Goal: Information Seeking & Learning: Find specific page/section

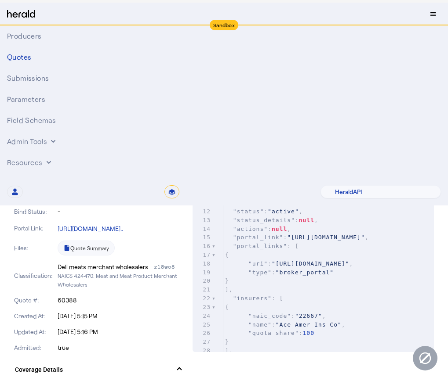
select select "pfm_2v8p_herald_api"
select select "*******"
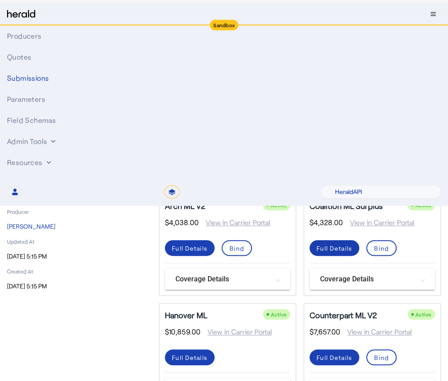
click at [335, 253] on div "Full Details" at bounding box center [334, 248] width 36 height 9
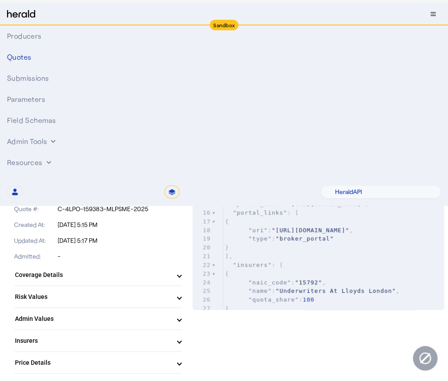
scroll to position [149, 0]
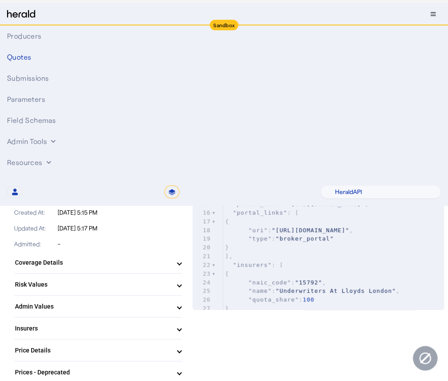
click at [178, 330] on span "Insurers" at bounding box center [96, 328] width 163 height 9
click at [181, 330] on span at bounding box center [180, 332] width 4 height 9
click at [182, 268] on mat-expansion-panel-header "Coverage Details" at bounding box center [98, 262] width 168 height 21
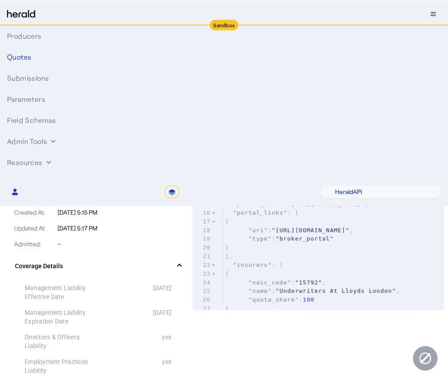
click at [182, 233] on div "Updated At: [DATE] 5:17 PM" at bounding box center [98, 229] width 168 height 16
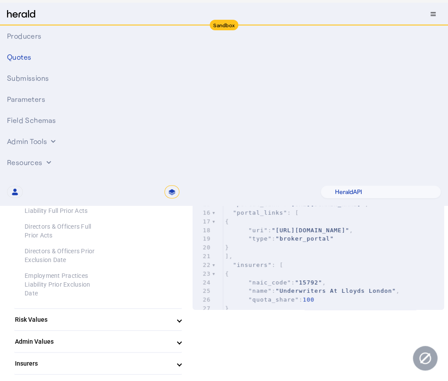
scroll to position [1251, 0]
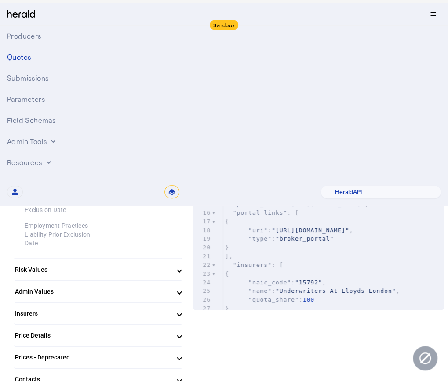
click at [182, 303] on mat-expansion-panel-header "Insurers" at bounding box center [98, 313] width 168 height 21
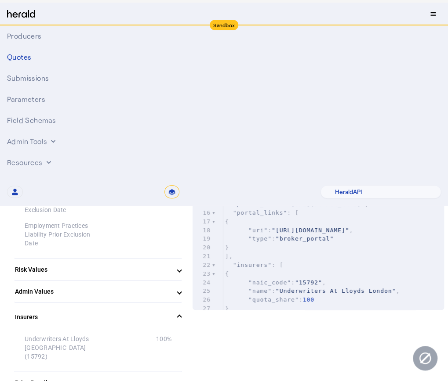
click at [181, 313] on span at bounding box center [180, 317] width 4 height 9
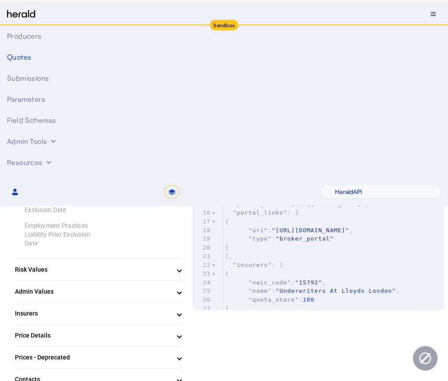
click at [181, 331] on span at bounding box center [180, 335] width 4 height 9
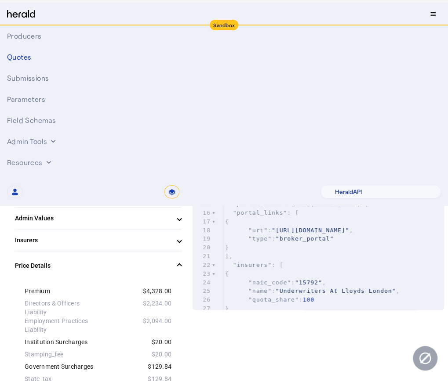
scroll to position [1345, 0]
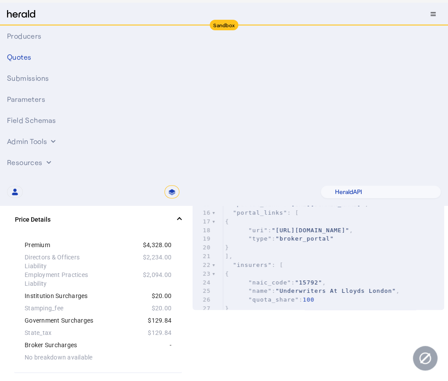
scroll to position [1368, 0]
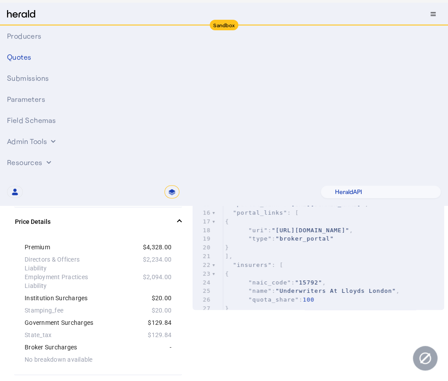
click at [181, 218] on span at bounding box center [180, 222] width 4 height 9
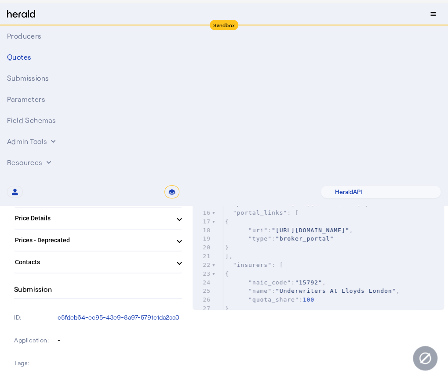
click at [182, 232] on mat-expansion-panel-header "Prices - Deprecated" at bounding box center [98, 240] width 168 height 21
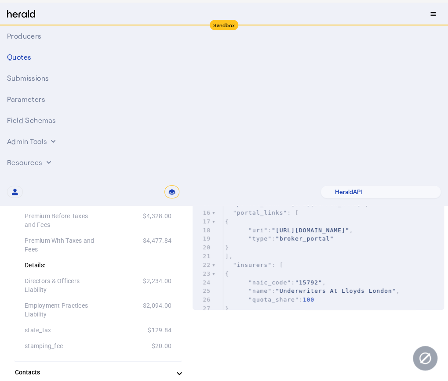
scroll to position [1438, 0]
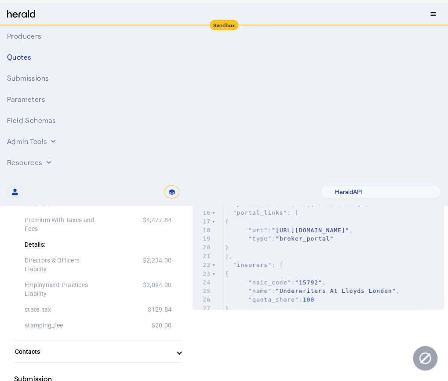
click at [181, 169] on span at bounding box center [180, 173] width 4 height 9
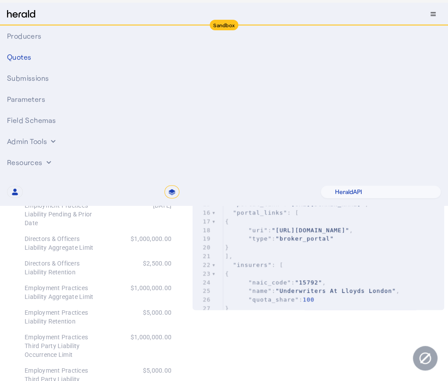
scroll to position [255, 0]
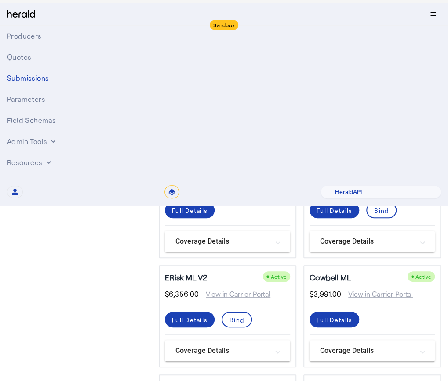
scroll to position [151, 0]
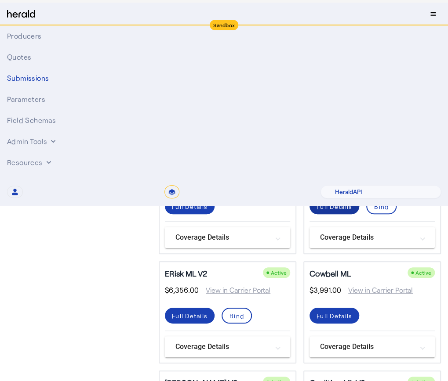
click at [343, 211] on div "Full Details" at bounding box center [334, 206] width 36 height 9
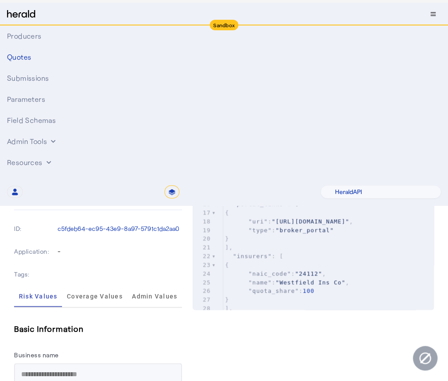
scroll to position [305, 0]
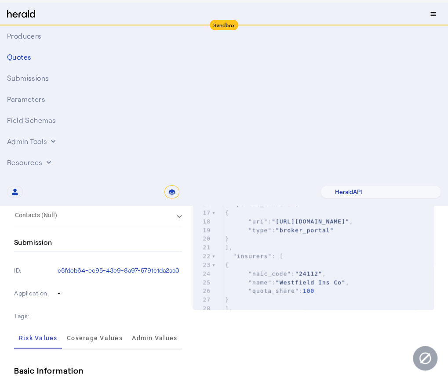
click at [178, 145] on span "Insurers" at bounding box center [96, 149] width 163 height 9
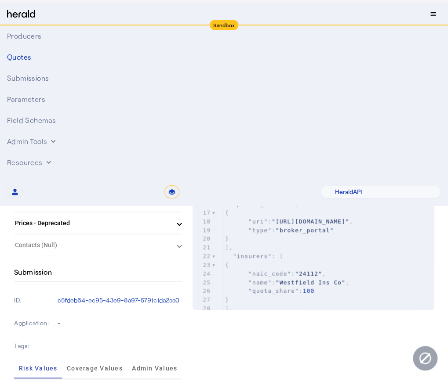
click at [181, 150] on span at bounding box center [180, 153] width 4 height 9
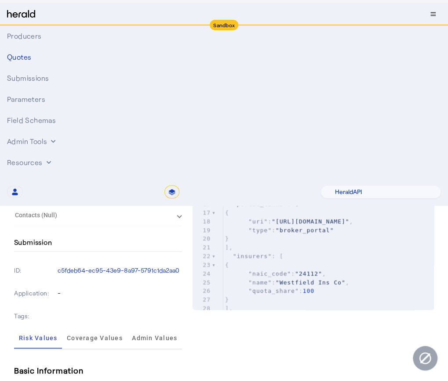
click at [182, 88] on mat-expansion-panel-header "Coverage Details" at bounding box center [98, 83] width 168 height 21
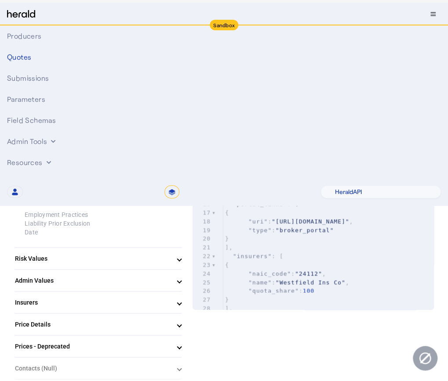
scroll to position [891, 0]
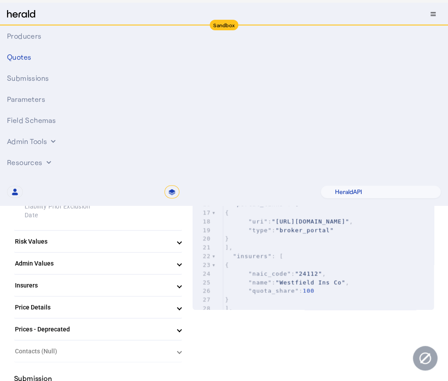
click at [182, 304] on mat-expansion-panel-header "Price Details" at bounding box center [98, 307] width 168 height 21
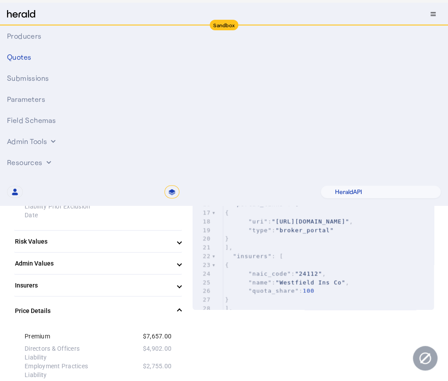
click at [150, 146] on div at bounding box center [134, 153] width 73 height 18
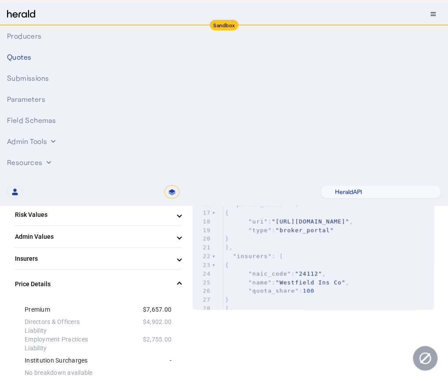
scroll to position [938, 0]
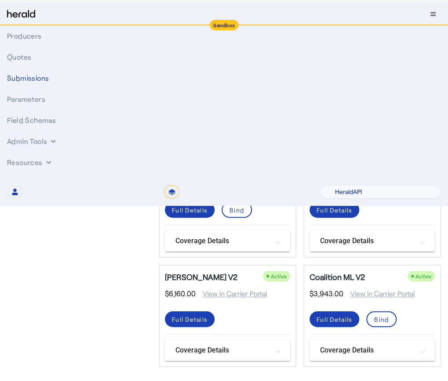
scroll to position [265, 0]
click at [343, 215] on div "Full Details" at bounding box center [334, 210] width 36 height 9
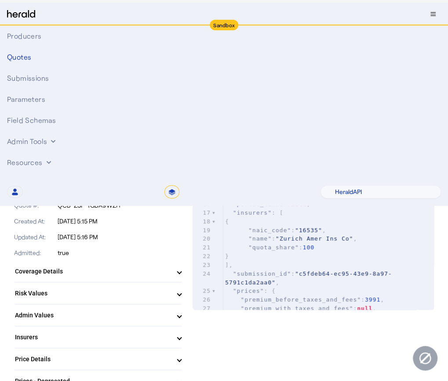
scroll to position [117, 0]
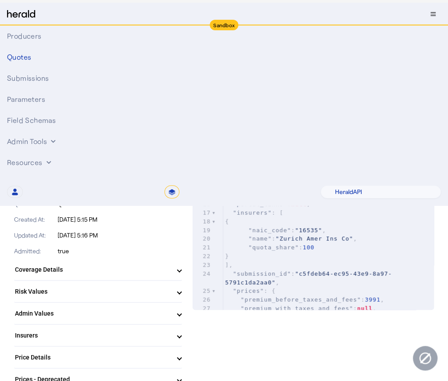
click at [181, 336] on span at bounding box center [180, 335] width 4 height 9
click at [181, 336] on span at bounding box center [180, 339] width 4 height 9
click at [177, 270] on span "Coverage Details" at bounding box center [96, 269] width 163 height 9
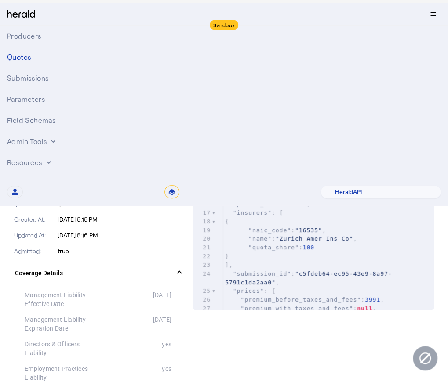
click at [197, 232] on div "19" at bounding box center [201, 230] width 19 height 9
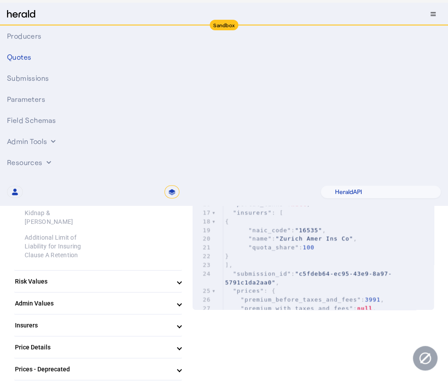
scroll to position [844, 0]
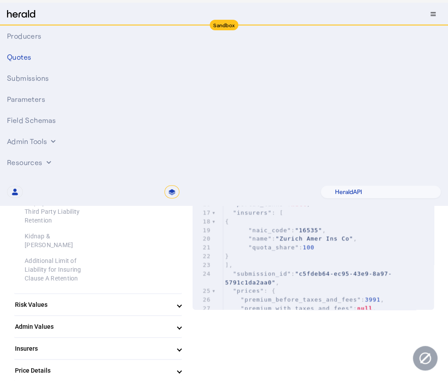
click at [302, 194] on span "null" at bounding box center [294, 195] width 15 height 7
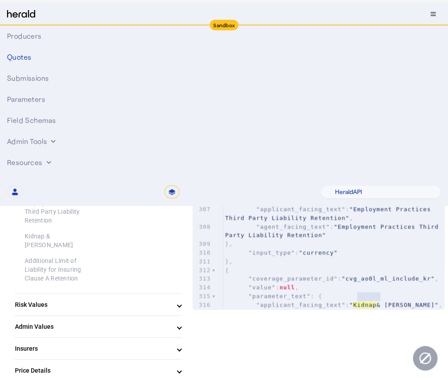
scroll to position [3008, 0]
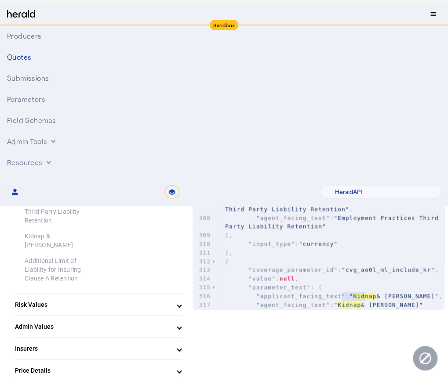
type input "******"
click at [171, 257] on div at bounding box center [134, 270] width 73 height 26
click at [181, 367] on span at bounding box center [180, 371] width 4 height 9
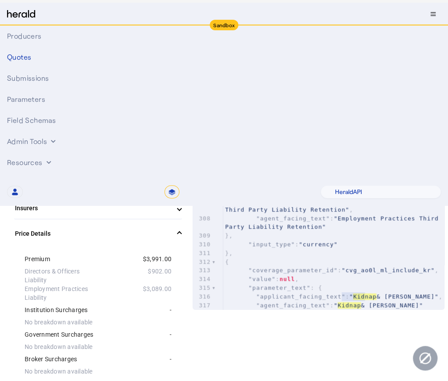
scroll to position [1008, 0]
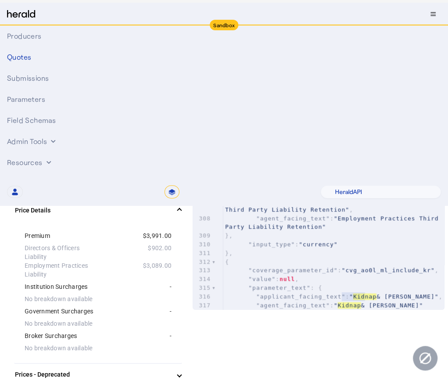
click at [150, 332] on div "-" at bounding box center [134, 336] width 73 height 9
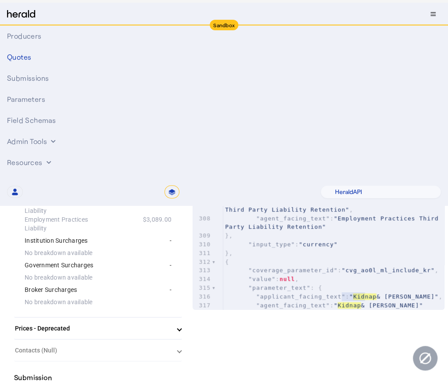
scroll to position [1031, 0]
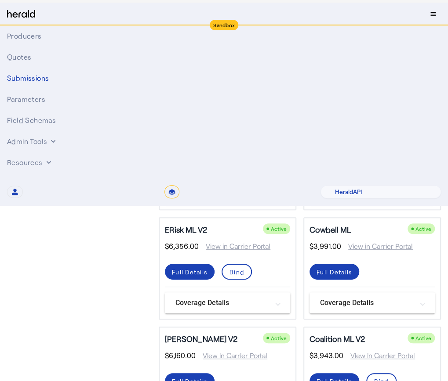
scroll to position [193, 0]
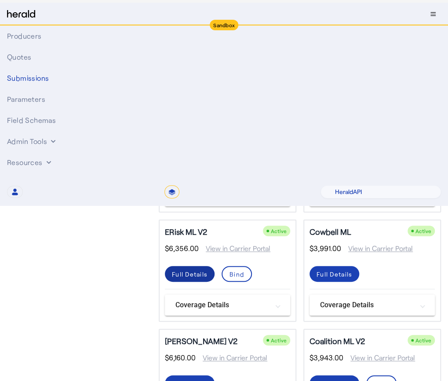
click at [207, 279] on div "Full Details" at bounding box center [190, 274] width 36 height 9
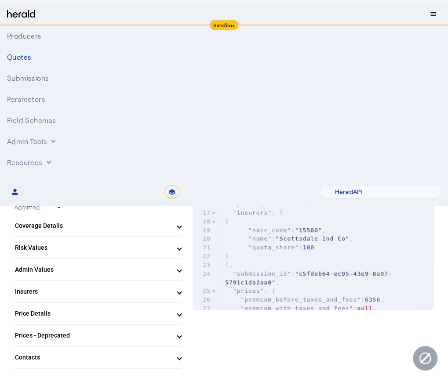
scroll to position [141, 0]
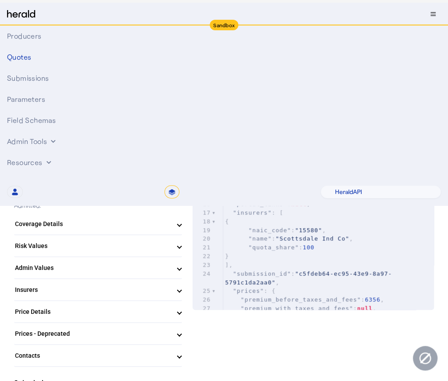
click at [181, 295] on mat-expansion-panel-header "Insurers" at bounding box center [98, 289] width 168 height 21
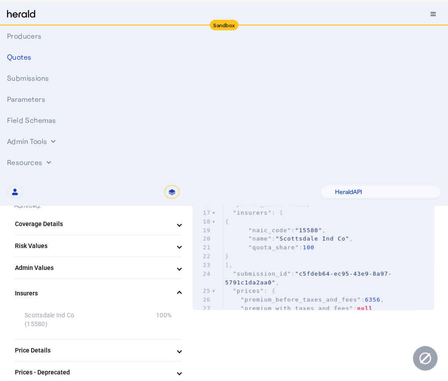
click at [181, 296] on span at bounding box center [180, 293] width 4 height 9
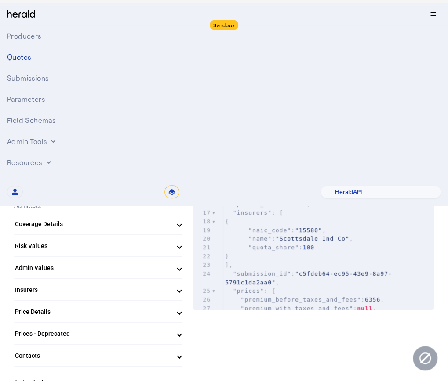
click at [182, 308] on mat-expansion-panel-header "Price Details" at bounding box center [98, 311] width 168 height 21
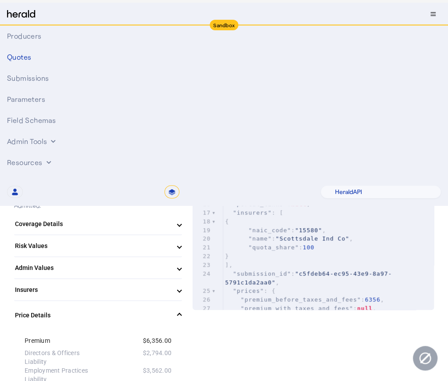
click at [175, 193] on p "[DATE] 5:15 PM" at bounding box center [120, 189] width 125 height 9
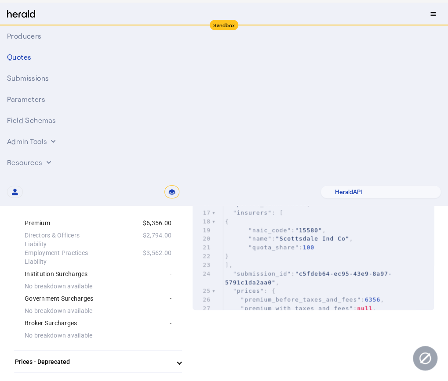
scroll to position [258, 0]
click at [171, 362] on mat-panel-title "Prices - Deprecated" at bounding box center [93, 363] width 156 height 9
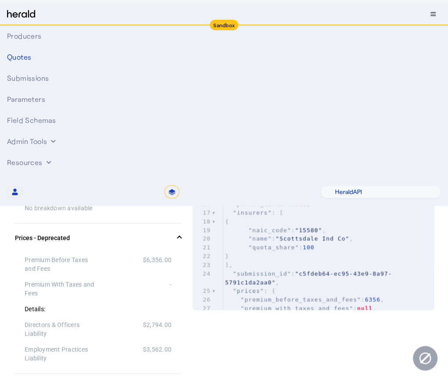
scroll to position [379, 0]
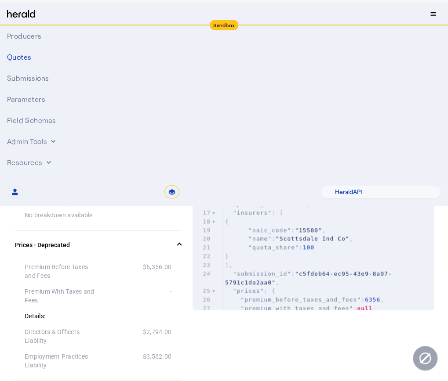
click at [181, 244] on span at bounding box center [180, 245] width 4 height 9
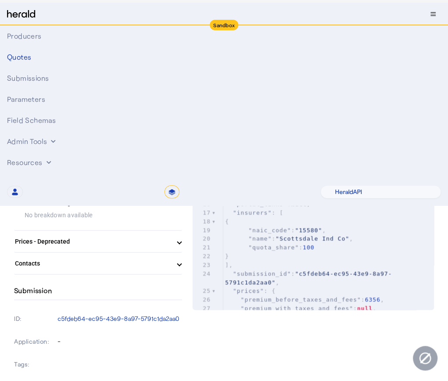
click at [182, 74] on mat-expansion-panel-header "Price Details" at bounding box center [98, 77] width 168 height 28
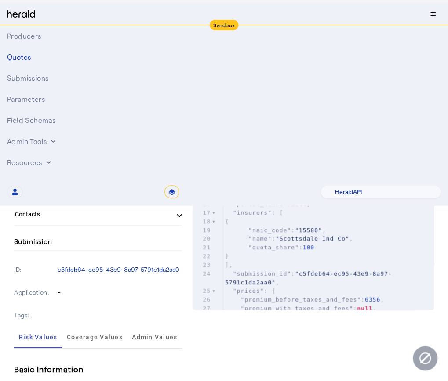
scroll to position [254, 0]
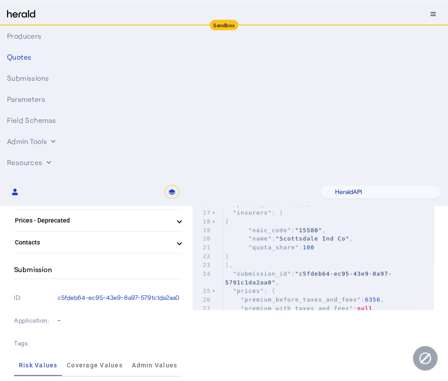
click at [182, 117] on mat-expansion-panel-header "Coverage Details" at bounding box center [98, 110] width 168 height 21
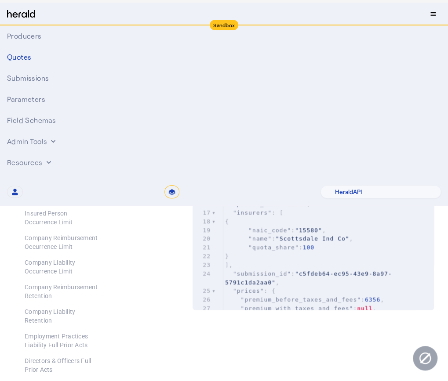
scroll to position [465, 0]
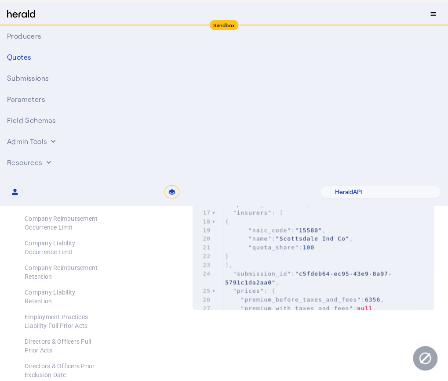
click at [129, 264] on div at bounding box center [134, 273] width 73 height 18
click at [128, 264] on div at bounding box center [134, 273] width 73 height 18
click at [112, 264] on div at bounding box center [134, 273] width 73 height 18
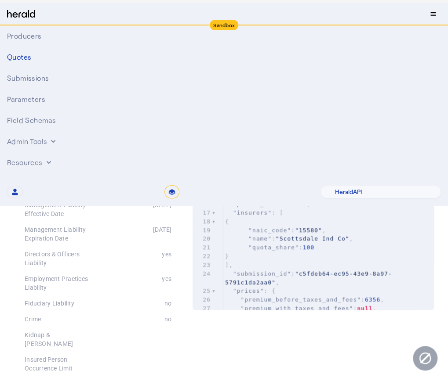
scroll to position [301, 0]
click at [168, 177] on div "$5,000.00" at bounding box center [134, 183] width 73 height 18
click at [158, 154] on div "$1,000,000.00" at bounding box center [134, 159] width 73 height 18
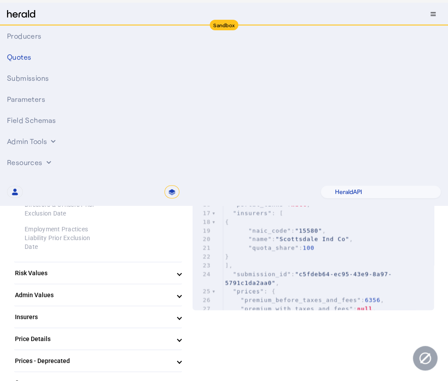
scroll to position [629, 0]
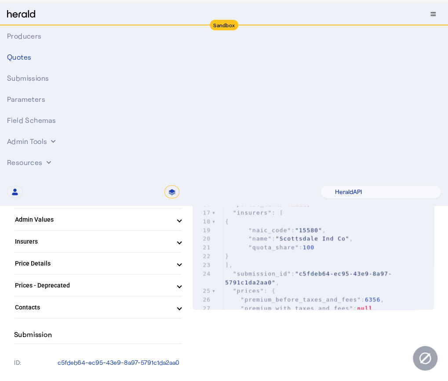
scroll to position [695, 0]
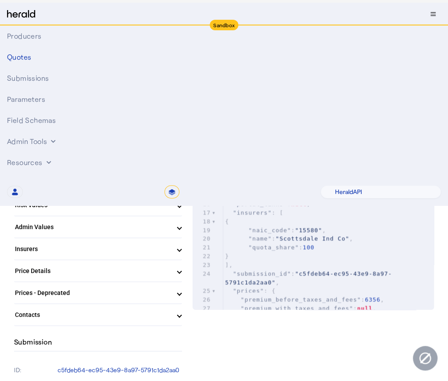
click at [181, 245] on span at bounding box center [180, 249] width 4 height 9
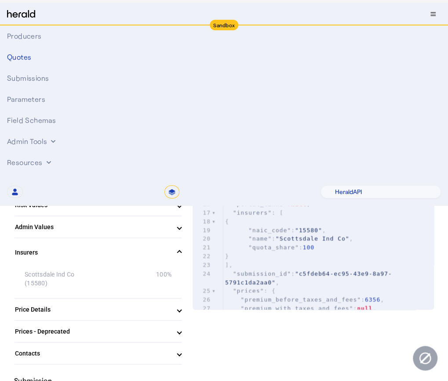
click at [181, 248] on span at bounding box center [180, 252] width 4 height 9
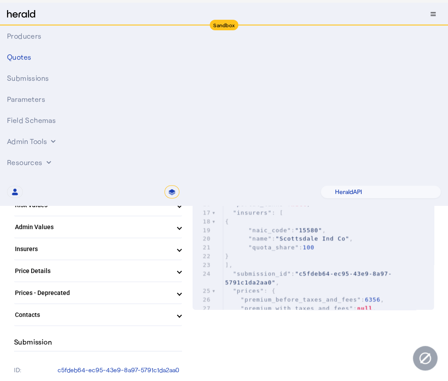
click at [181, 223] on span at bounding box center [180, 227] width 4 height 9
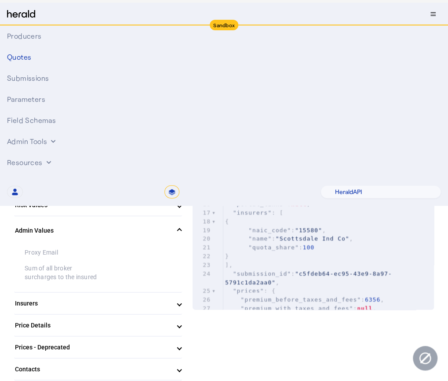
click at [182, 217] on mat-expansion-panel-header "Admin Values" at bounding box center [98, 231] width 168 height 28
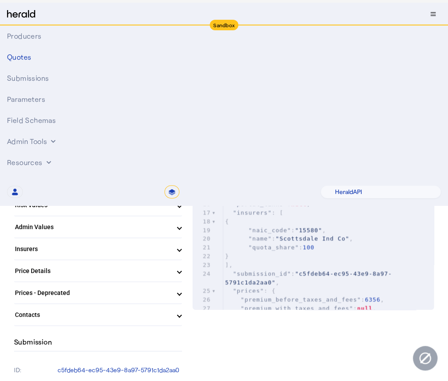
click at [182, 201] on mat-expansion-panel-header "Risk Values" at bounding box center [98, 205] width 168 height 21
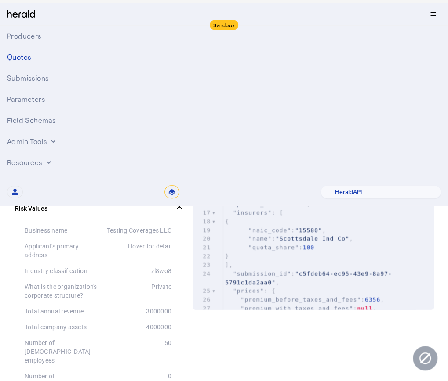
click at [181, 204] on span at bounding box center [180, 208] width 4 height 9
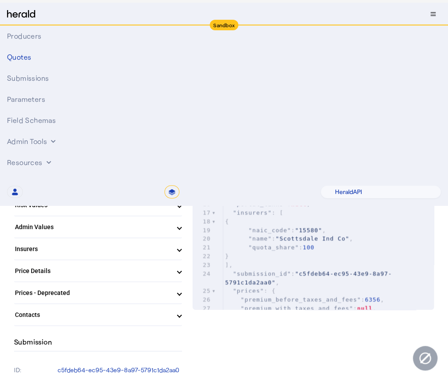
click at [164, 267] on mat-panel-title "Price Details" at bounding box center [93, 271] width 156 height 9
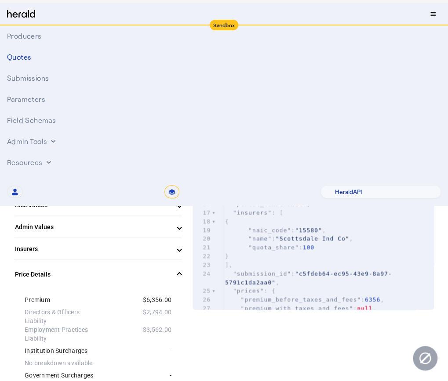
click at [181, 270] on span at bounding box center [180, 274] width 4 height 9
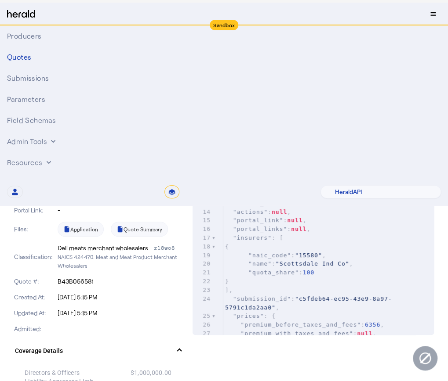
scroll to position [15, 0]
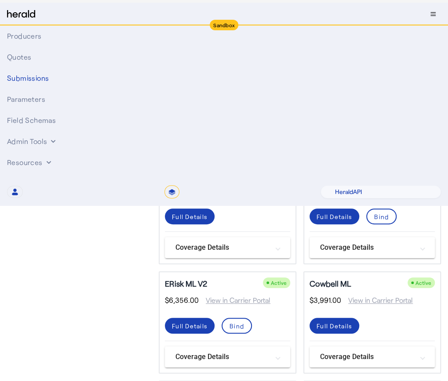
scroll to position [140, 0]
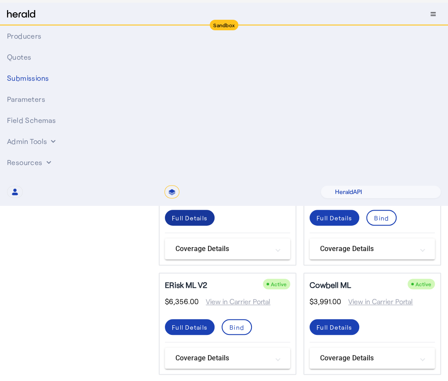
click at [188, 223] on div "Full Details" at bounding box center [190, 218] width 36 height 9
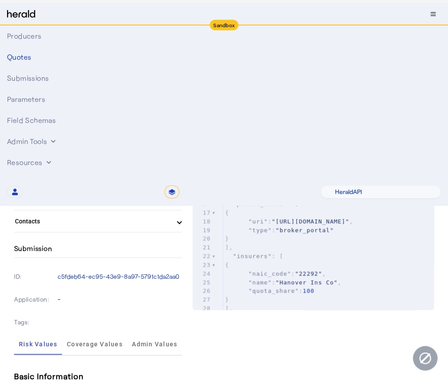
scroll to position [263, 0]
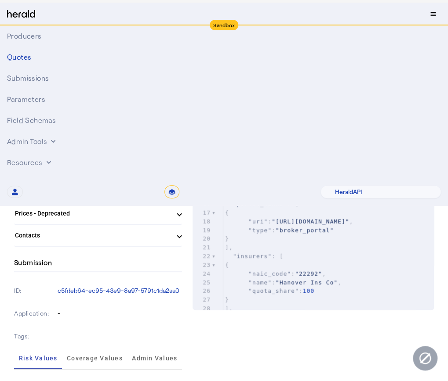
click at [159, 165] on mat-panel-title "Insurers" at bounding box center [93, 169] width 156 height 9
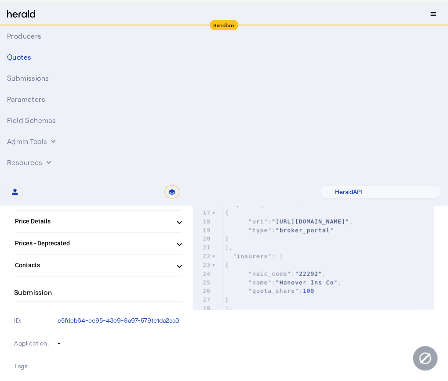
click at [181, 174] on span at bounding box center [180, 173] width 4 height 9
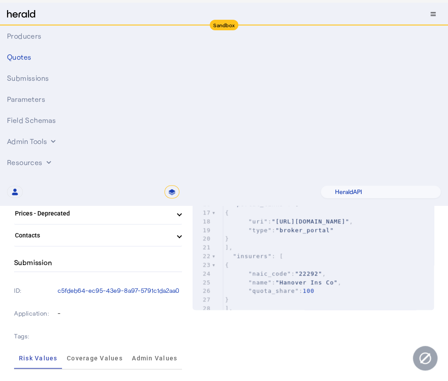
click at [182, 78] on div "Admitted: true" at bounding box center [98, 85] width 168 height 16
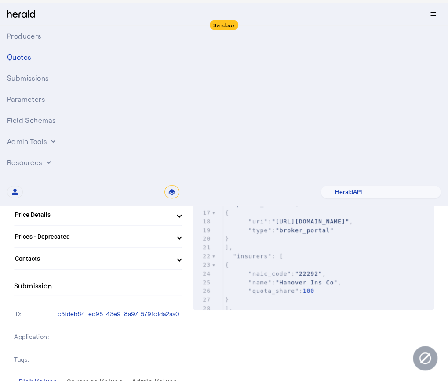
click at [181, 123] on span at bounding box center [180, 127] width 4 height 9
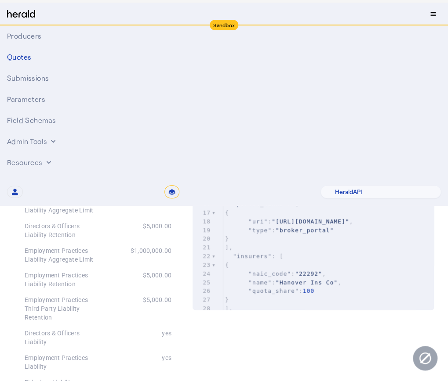
click at [178, 98] on div "Updated At: [DATE] 5:15 PM" at bounding box center [98, 93] width 168 height 16
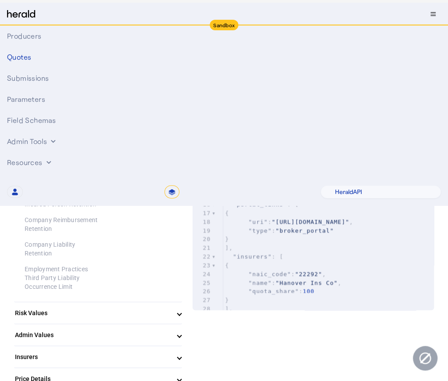
scroll to position [638, 0]
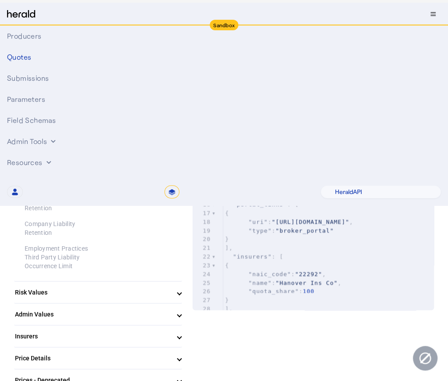
scroll to position [697, 0]
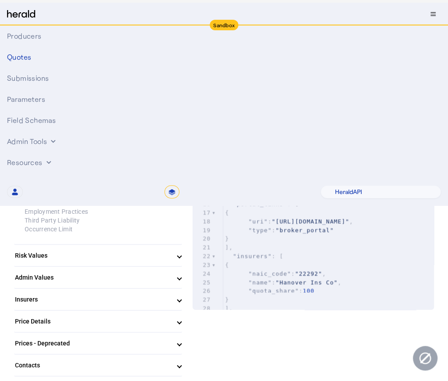
click at [181, 317] on span at bounding box center [180, 321] width 4 height 9
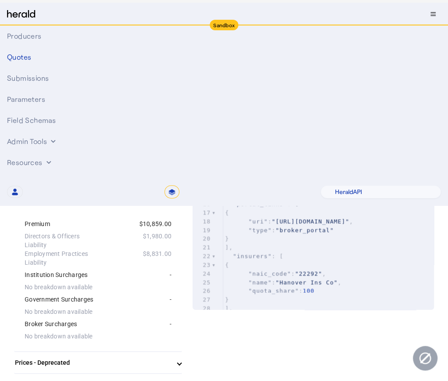
scroll to position [816, 0]
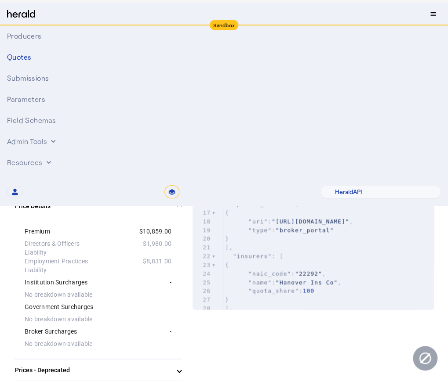
click at [181, 202] on span at bounding box center [180, 206] width 4 height 9
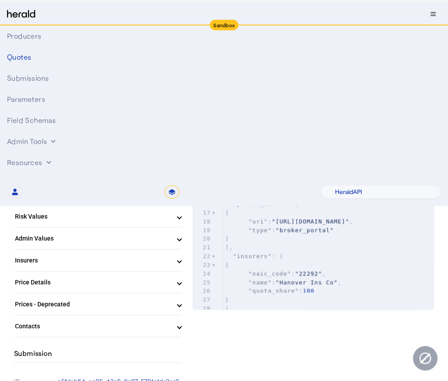
scroll to position [700, 0]
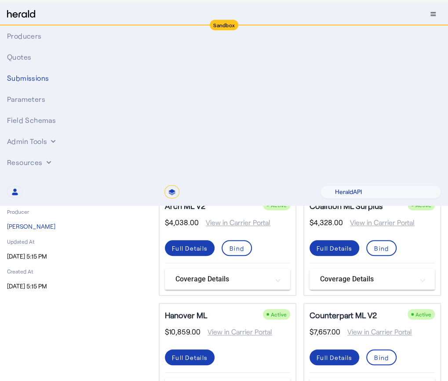
click at [333, 143] on div "Full Details" at bounding box center [334, 138] width 36 height 9
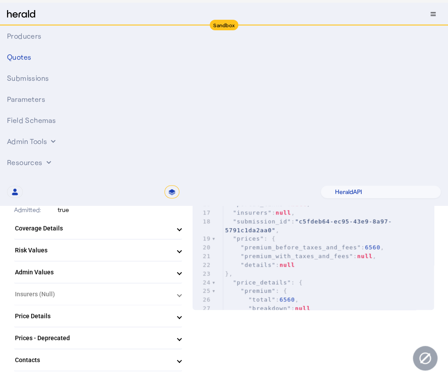
scroll to position [141, 0]
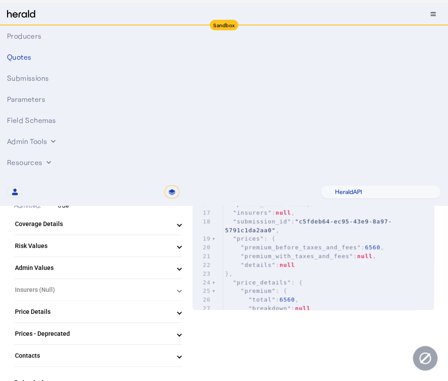
click at [178, 226] on span "Coverage Details" at bounding box center [96, 224] width 163 height 9
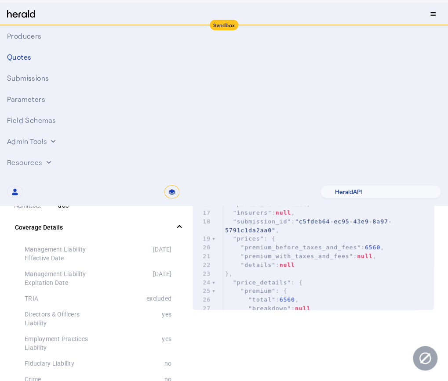
click at [176, 182] on div "Updated At: [DATE] 5:15 PM" at bounding box center [98, 190] width 168 height 16
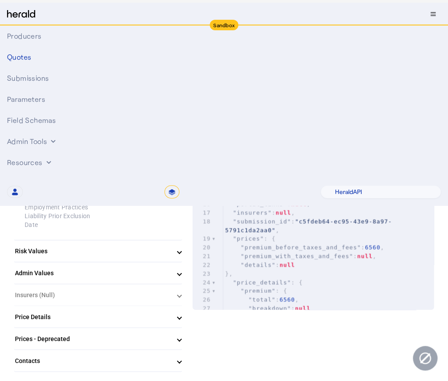
scroll to position [750, 0]
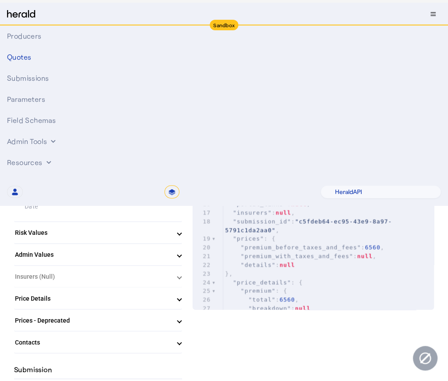
click at [181, 294] on span at bounding box center [180, 298] width 4 height 9
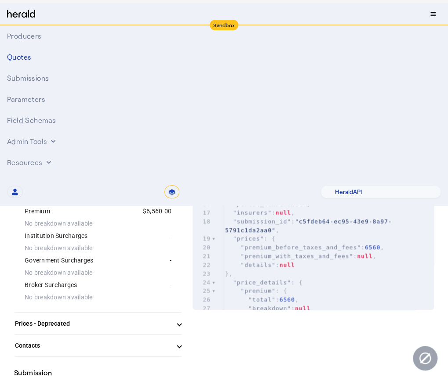
scroll to position [867, 0]
click at [178, 181] on span "Price Details" at bounding box center [96, 185] width 163 height 9
click at [179, 179] on mat-expansion-panel-header "Price Details" at bounding box center [98, 185] width 168 height 28
click at [254, 179] on span ""status_details"" at bounding box center [264, 178] width 62 height 7
type input "*********"
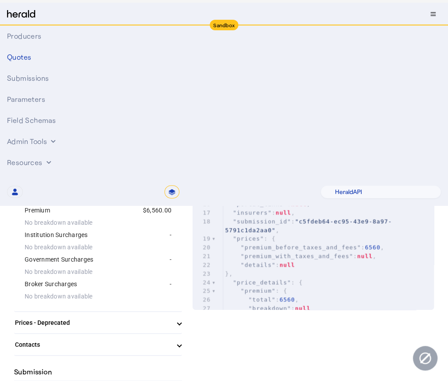
scroll to position [352, 0]
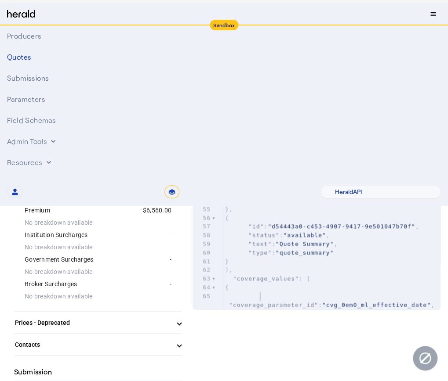
click at [322, 302] on span ""cvg_0em0_ml_effective_date"" at bounding box center [376, 305] width 109 height 7
type textarea "**********"
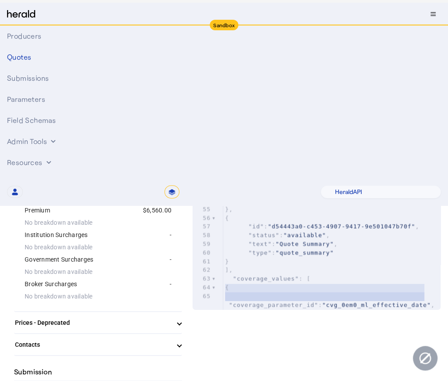
click at [322, 302] on span ""cvg_0em0_ml_effective_date"" at bounding box center [376, 305] width 109 height 7
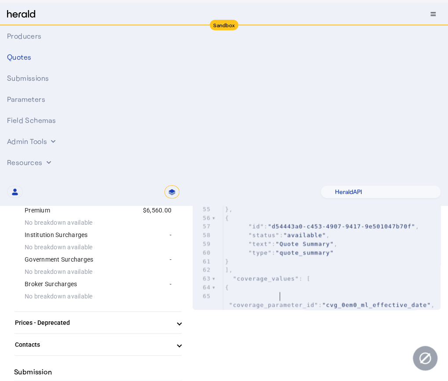
click at [322, 302] on span ""cvg_0em0_ml_effective_date"" at bounding box center [376, 305] width 109 height 7
type textarea "**********"
click at [322, 302] on span ""cvg_0em0_ml_effective_date"" at bounding box center [376, 305] width 109 height 7
click at [265, 198] on span ""type"" at bounding box center [259, 201] width 23 height 7
type input "*"
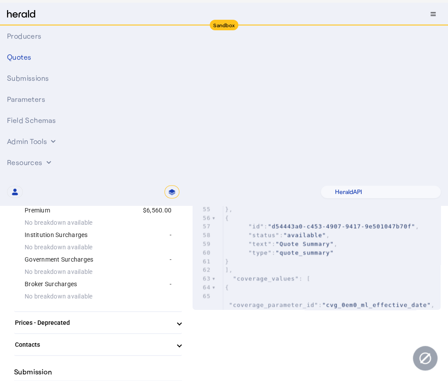
type input "******"
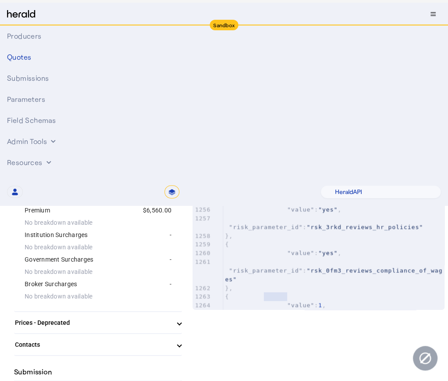
scroll to position [0, 0]
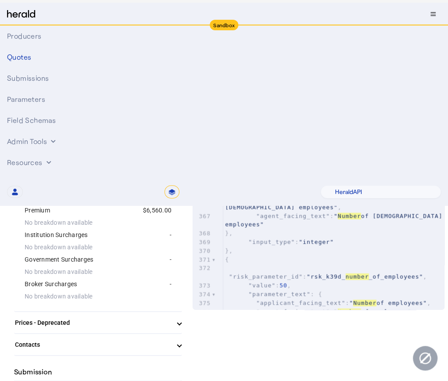
type textarea "******"
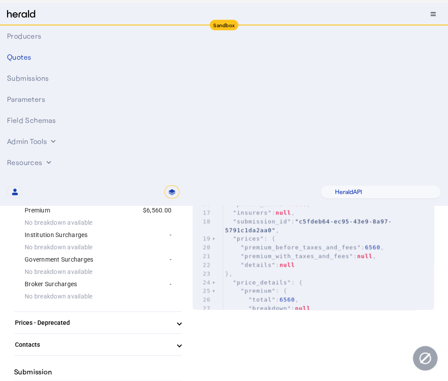
click at [329, 204] on pre ""portal_links" : null ," at bounding box center [328, 204] width 211 height 9
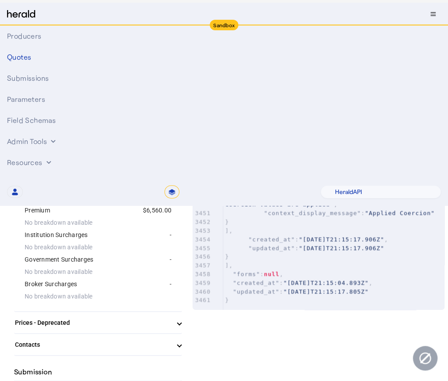
click at [334, 269] on pre "]," at bounding box center [333, 265] width 221 height 9
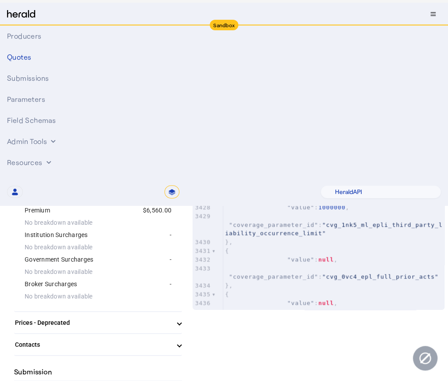
type input "*****"
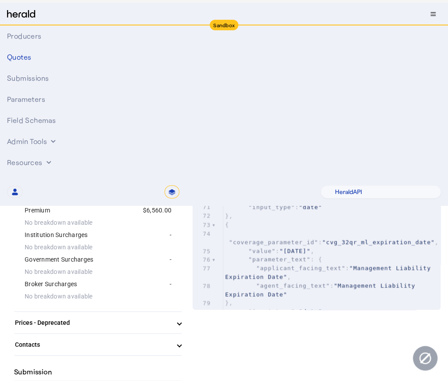
click at [406, 95] on pre "}" at bounding box center [331, 95] width 217 height 9
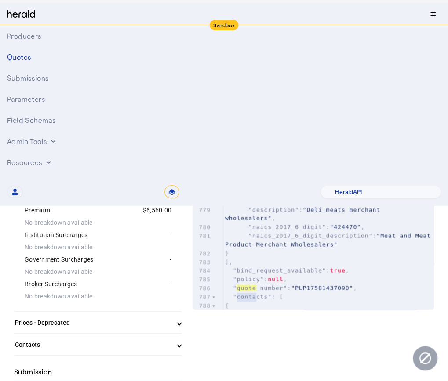
type input "*****"
click at [168, 76] on div at bounding box center [134, 80] width 73 height 26
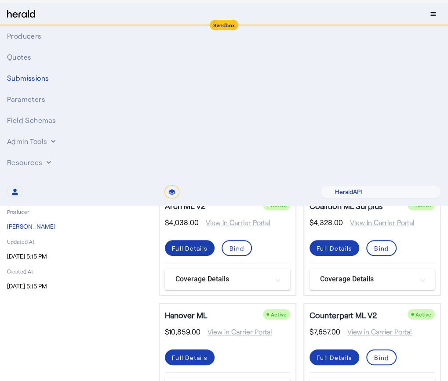
click at [200, 259] on span at bounding box center [190, 248] width 50 height 21
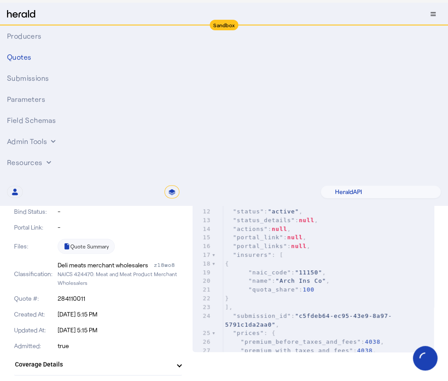
click at [321, 67] on button "Form Settings" at bounding box center [322, 66] width 62 height 14
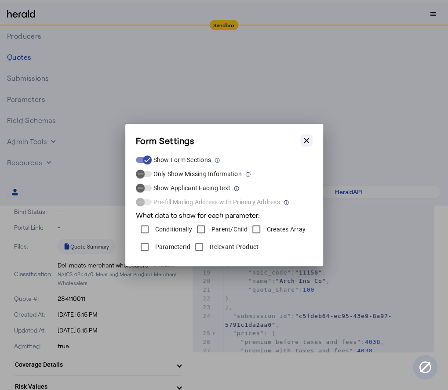
click at [306, 140] on icon "button" at bounding box center [306, 140] width 5 height 5
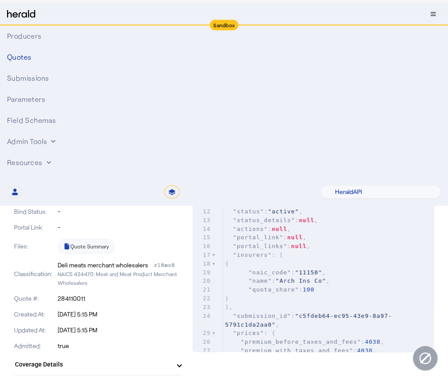
click at [191, 66] on div "Testing Coverages LLC Form Settings Bind Clone" at bounding box center [224, 66] width 420 height 16
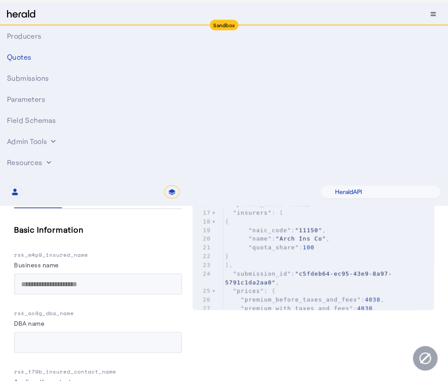
scroll to position [445, 0]
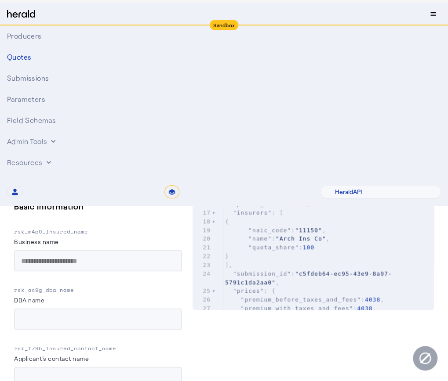
click at [98, 179] on span "Coverage Values" at bounding box center [95, 174] width 56 height 21
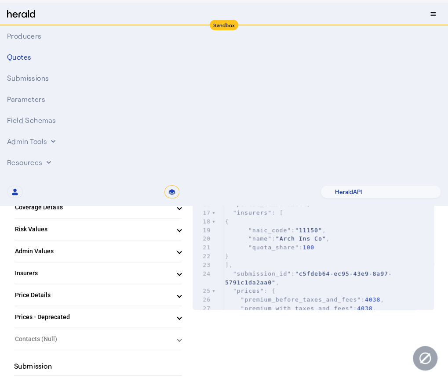
scroll to position [156, 0]
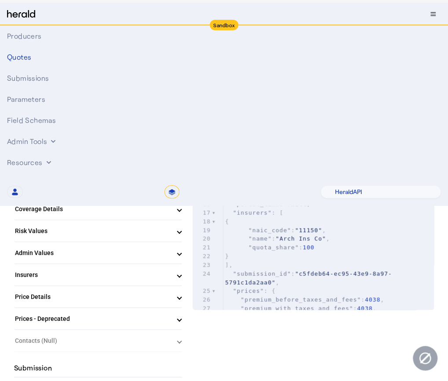
click at [178, 211] on span "Coverage Details" at bounding box center [96, 209] width 163 height 9
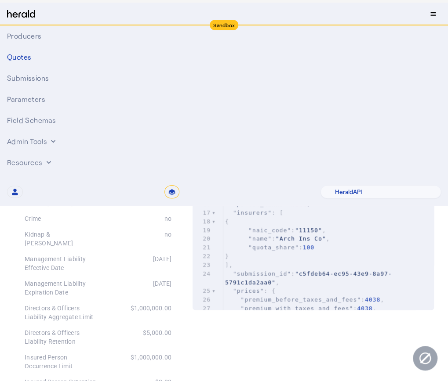
scroll to position [249, 0]
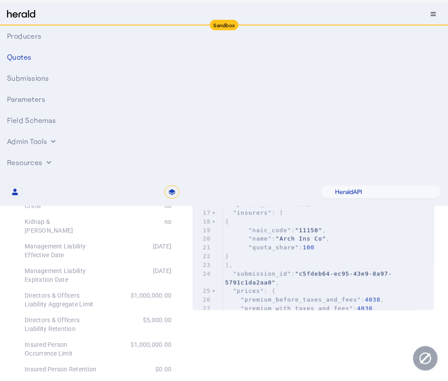
click at [301, 221] on pre "{" at bounding box center [328, 222] width 211 height 9
type input "*******"
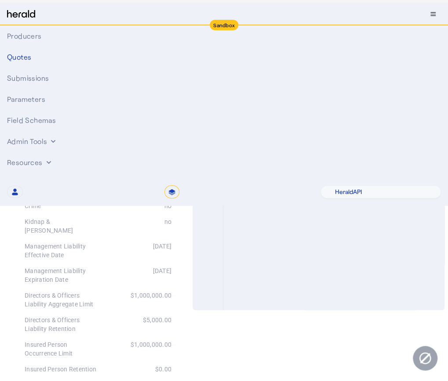
scroll to position [1762, 0]
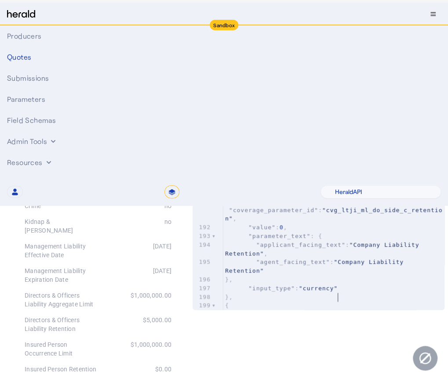
type textarea "**********"
click at [343, 320] on span ""cvg_pzjh_ml_do_pending_prior_date"" at bounding box center [333, 327] width 217 height 15
click at [298, 111] on span "1000000" at bounding box center [292, 114] width 27 height 7
type input "*******"
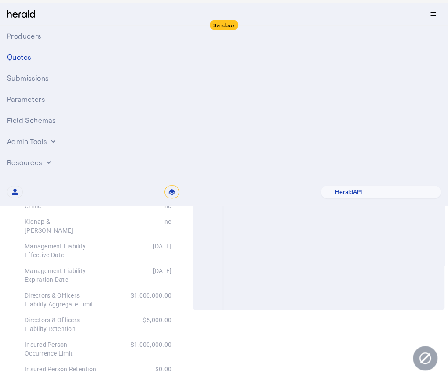
scroll to position [2294, 0]
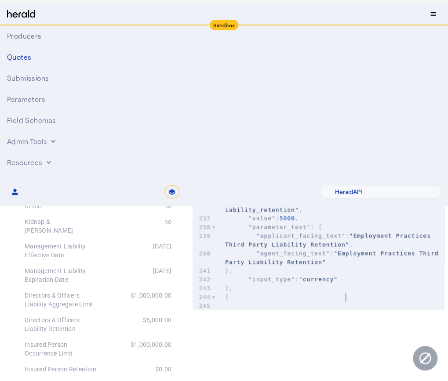
type textarea "**********"
click at [351, 311] on span ""cvg_um8j_ml_epli_pending_prior_date"" at bounding box center [333, 318] width 217 height 15
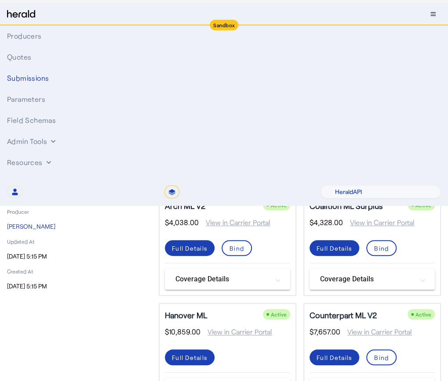
click at [202, 126] on span at bounding box center [190, 115] width 50 height 21
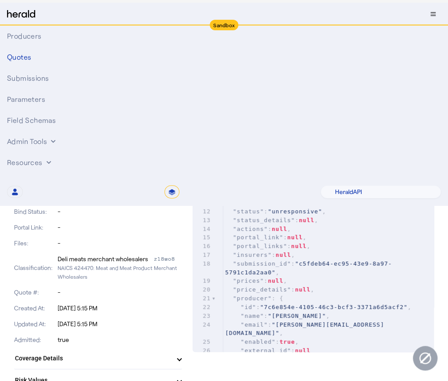
click at [93, 98] on span "Raw Request" at bounding box center [83, 98] width 43 height 6
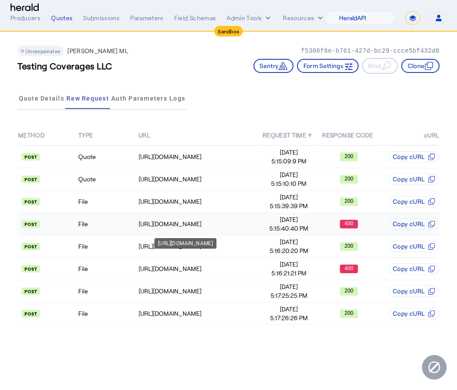
click at [246, 225] on div "[URL][DOMAIN_NAME]" at bounding box center [198, 224] width 120 height 9
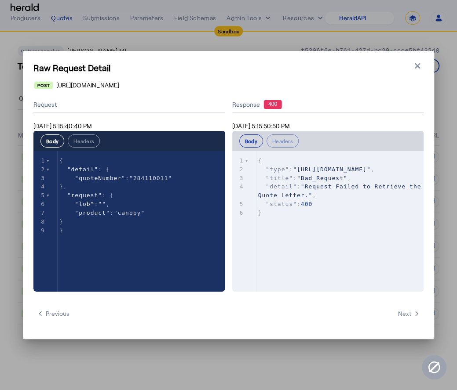
click at [423, 65] on div "Raw Request Detail Close modal [URL][DOMAIN_NAME] Request [DATE] 5:15:40:40 PM …" at bounding box center [228, 195] width 411 height 288
click at [418, 66] on icon "button" at bounding box center [417, 66] width 9 height 9
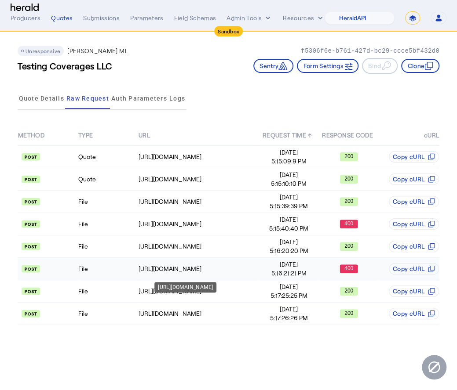
click at [230, 265] on div "[URL][DOMAIN_NAME]" at bounding box center [198, 269] width 120 height 9
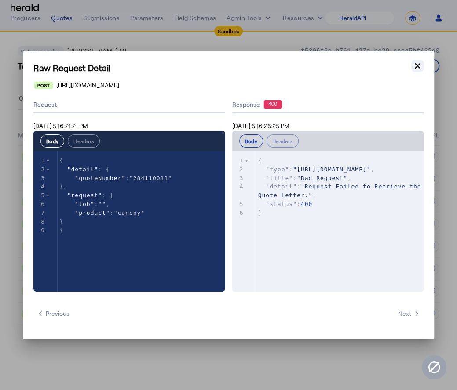
click at [417, 70] on button "Close modal" at bounding box center [417, 66] width 12 height 12
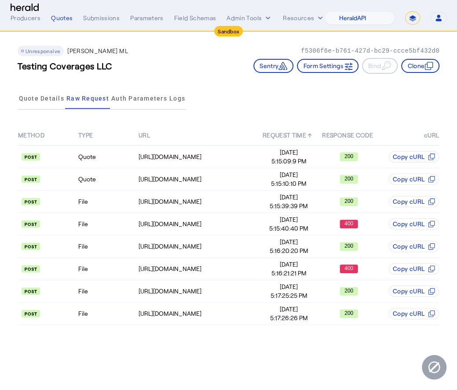
click at [195, 92] on div "Quote Details Raw Request Auth Parameters Logs" at bounding box center [228, 98] width 421 height 29
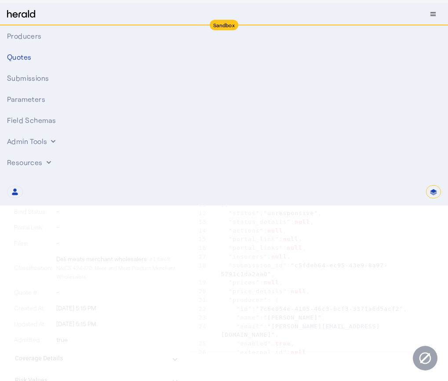
select select "*******"
select select "pfm_2v8p_herald_api"
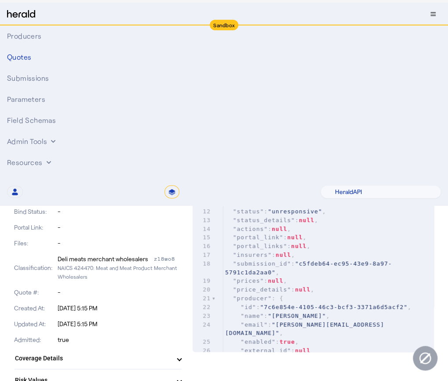
click at [207, 75] on div "Unresponsive Berkley MP ML f5306f6e-b761-427d-bc29-ccce5bf432d0 Testing Coverag…" at bounding box center [224, 56] width 420 height 56
click at [88, 98] on span "Raw Request" at bounding box center [83, 98] width 43 height 6
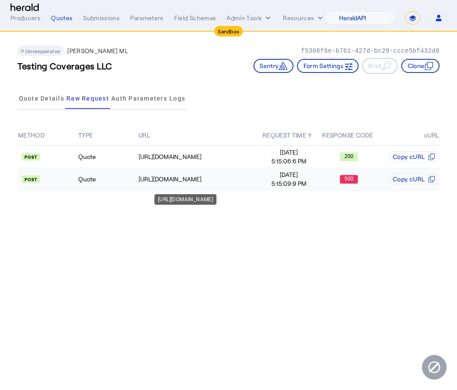
click at [244, 180] on div "https://tst-gateway.wrberkley.com/091/partnerapi/getQuote" at bounding box center [198, 179] width 120 height 9
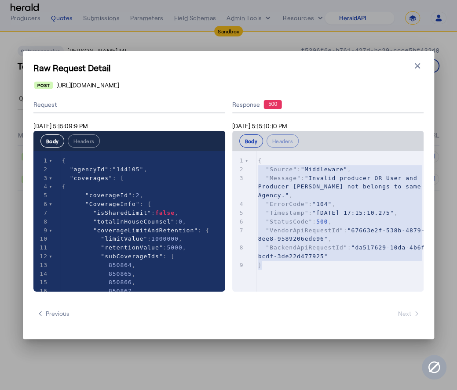
type textarea "**********"
drag, startPoint x: 274, startPoint y: 270, endPoint x: 232, endPoint y: 153, distance: 124.3
click at [232, 153] on ngx-codemirror "**********" at bounding box center [328, 221] width 192 height 141
